Goal: Information Seeking & Learning: Learn about a topic

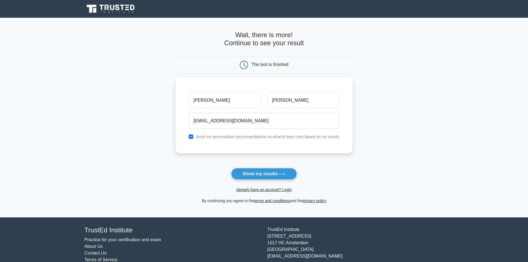
click at [210, 122] on input "[EMAIL_ADDRESS][DOMAIN_NAME]" at bounding box center [264, 121] width 150 height 16
click at [207, 120] on input "[EMAIL_ADDRESS][DOMAIN_NAME]" at bounding box center [264, 121] width 150 height 16
click at [209, 121] on input "[EMAIL_ADDRESS][DOMAIN_NAME]" at bounding box center [264, 121] width 150 height 16
type input "[EMAIL_ADDRESS][DOMAIN_NAME]"
click at [231, 168] on button "Show my results" at bounding box center [263, 174] width 65 height 12
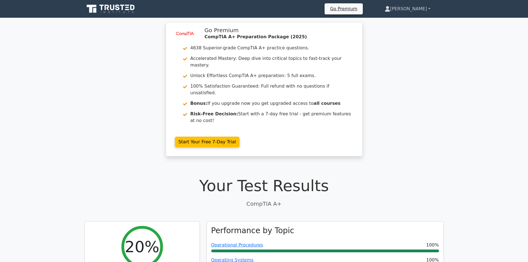
click at [427, 8] on link "[PERSON_NAME]" at bounding box center [407, 8] width 72 height 11
click at [413, 34] on link "Settings" at bounding box center [394, 30] width 44 height 9
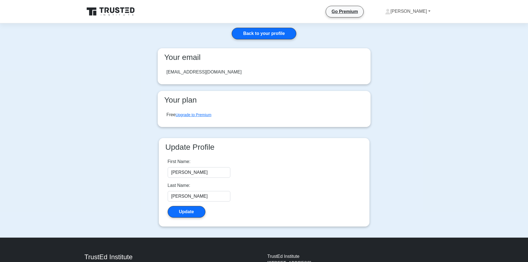
click at [427, 11] on link "[PERSON_NAME]" at bounding box center [408, 11] width 72 height 11
click at [405, 26] on link "Profile" at bounding box center [394, 24] width 44 height 9
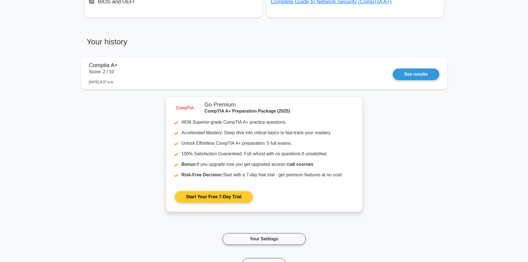
scroll to position [515, 0]
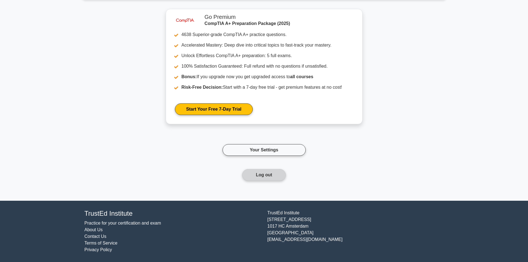
click at [265, 175] on button "Log out" at bounding box center [264, 175] width 44 height 12
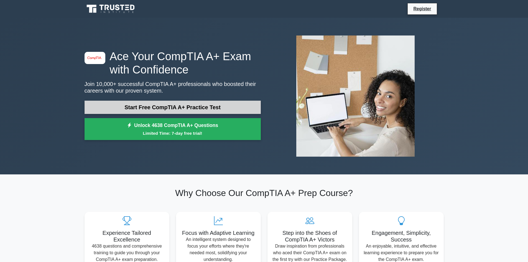
click at [158, 110] on link "Start Free CompTIA A+ Practice Test" at bounding box center [173, 107] width 176 height 13
